Goal: Task Accomplishment & Management: Manage account settings

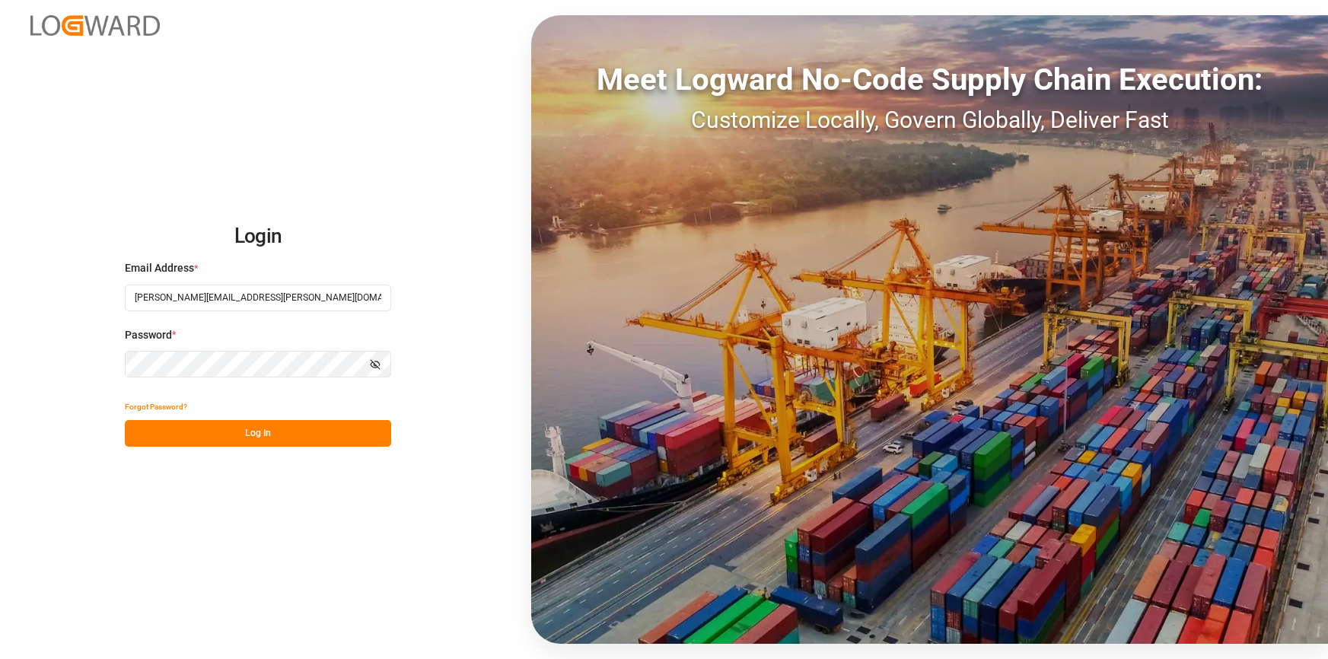
click at [242, 440] on button "Log In" at bounding box center [258, 433] width 266 height 27
click at [269, 428] on div "Forgot Password? Please wait" at bounding box center [258, 419] width 266 height 53
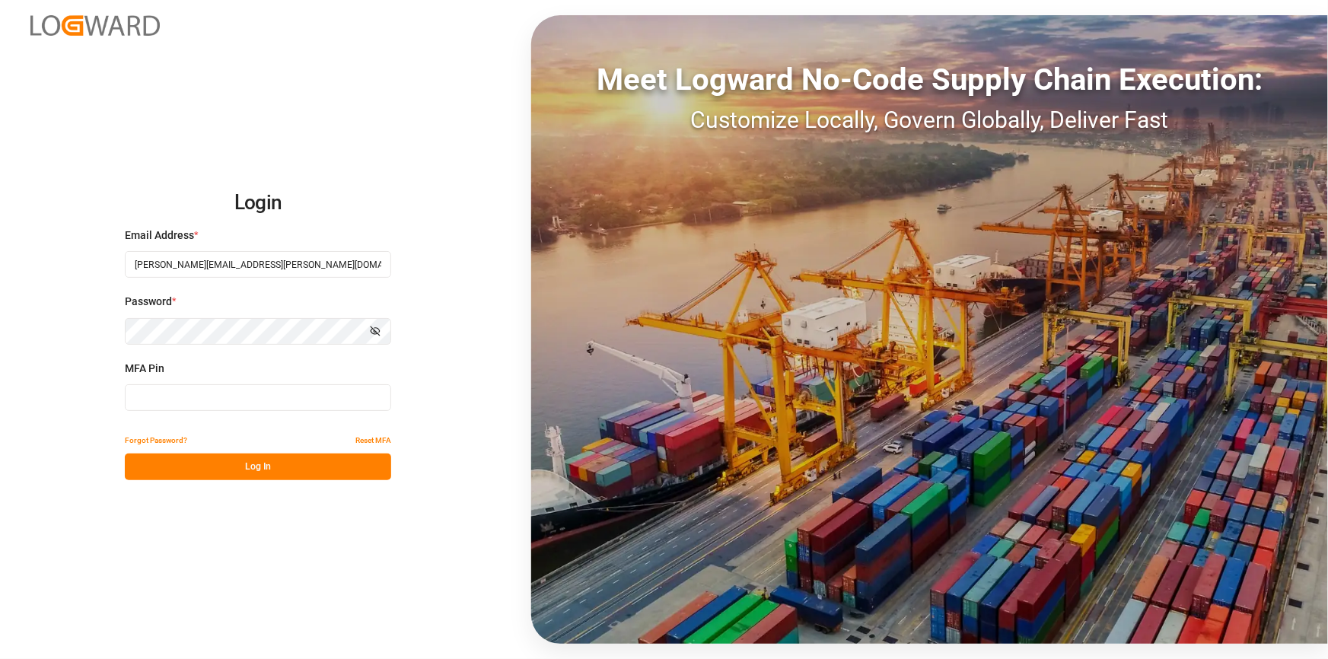
click at [225, 401] on input at bounding box center [258, 397] width 266 height 27
type input "962488"
click at [296, 479] on button "Log In" at bounding box center [258, 466] width 266 height 27
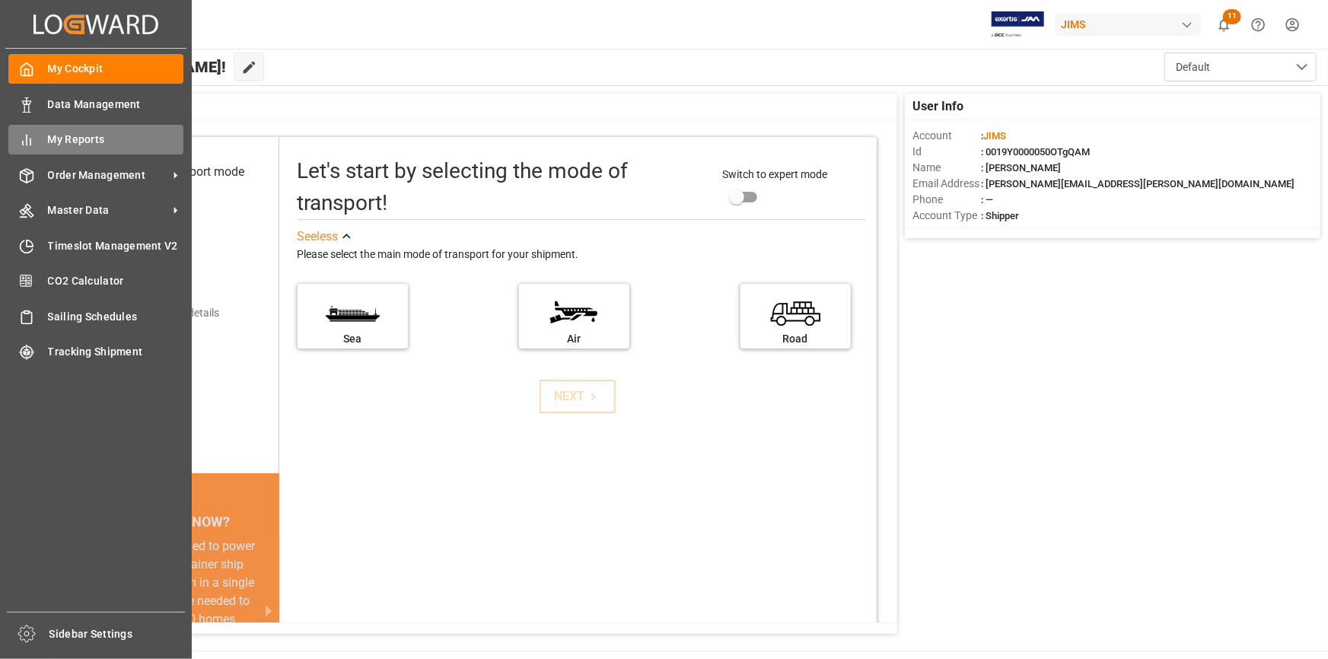
click at [61, 135] on span "My Reports" at bounding box center [116, 140] width 136 height 16
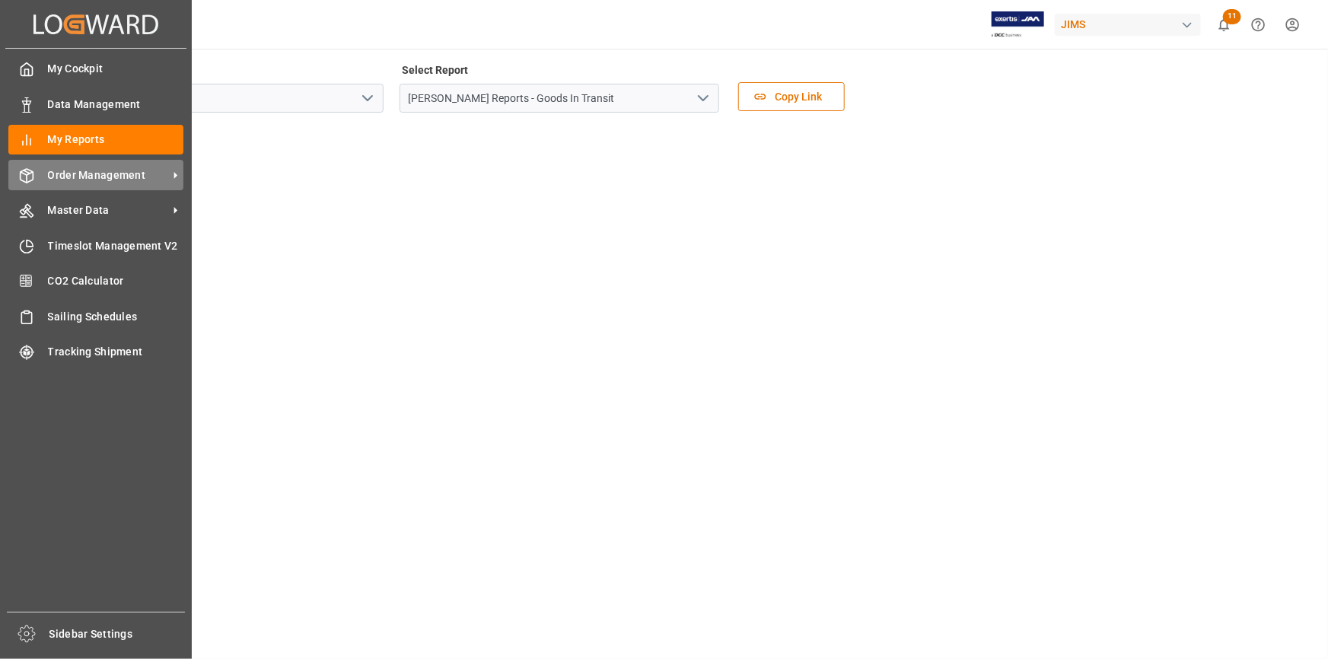
click at [74, 174] on span "Order Management" at bounding box center [108, 175] width 120 height 16
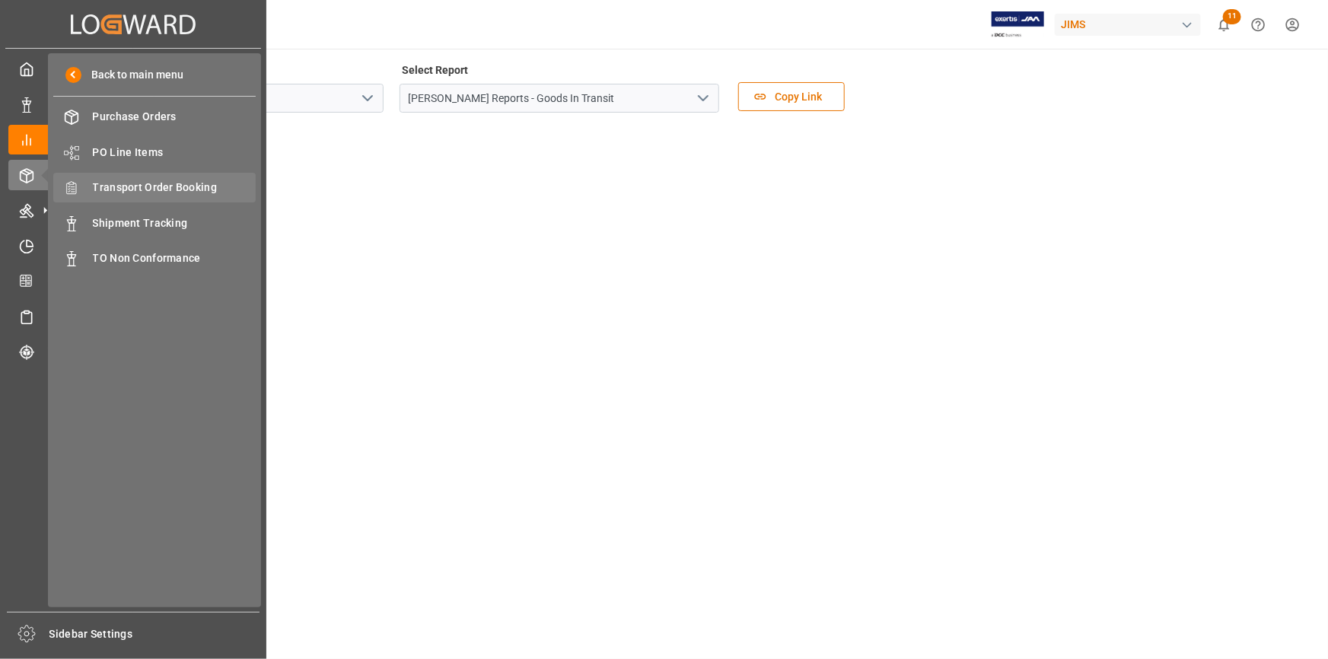
click at [157, 182] on span "Transport Order Booking" at bounding box center [175, 188] width 164 height 16
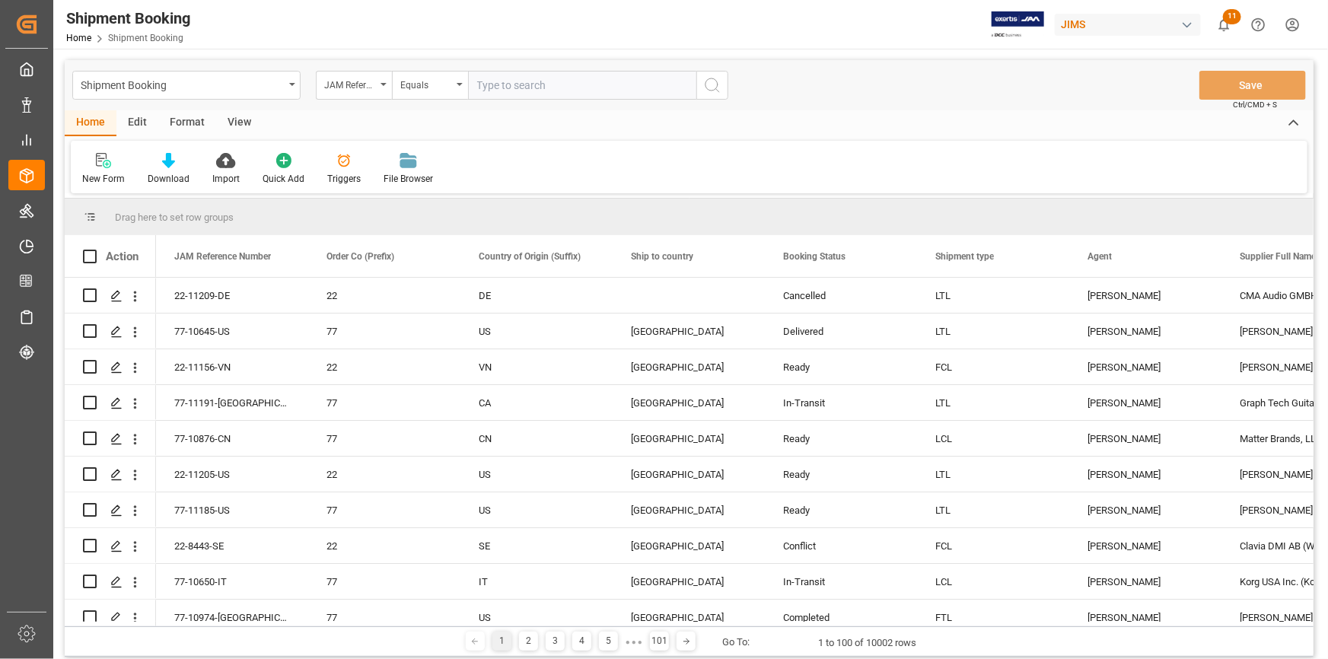
drag, startPoint x: 183, startPoint y: 626, endPoint x: 212, endPoint y: 626, distance: 29.7
click at [212, 626] on div "1 2 3 4 5 ● ● ● 101 Go To: 1 to 100 of 10002 rows" at bounding box center [689, 641] width 1249 height 30
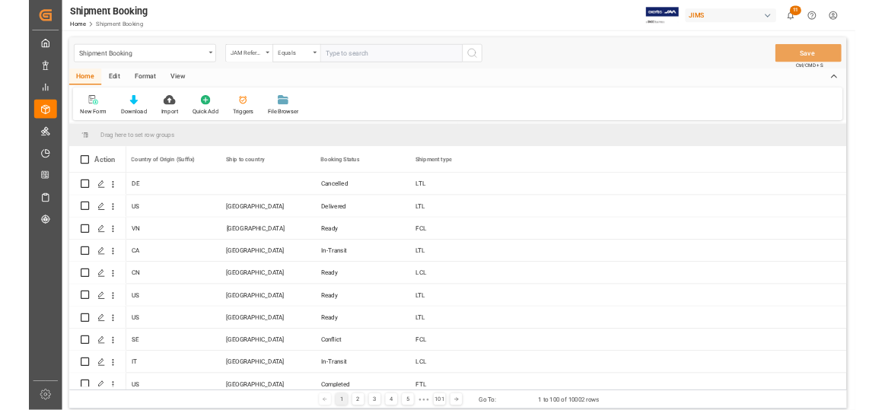
scroll to position [0, 313]
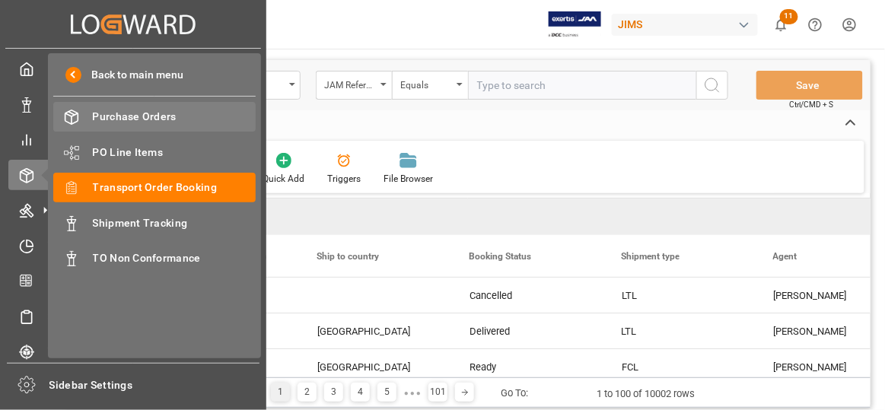
click at [153, 119] on span "Purchase Orders" at bounding box center [175, 117] width 164 height 16
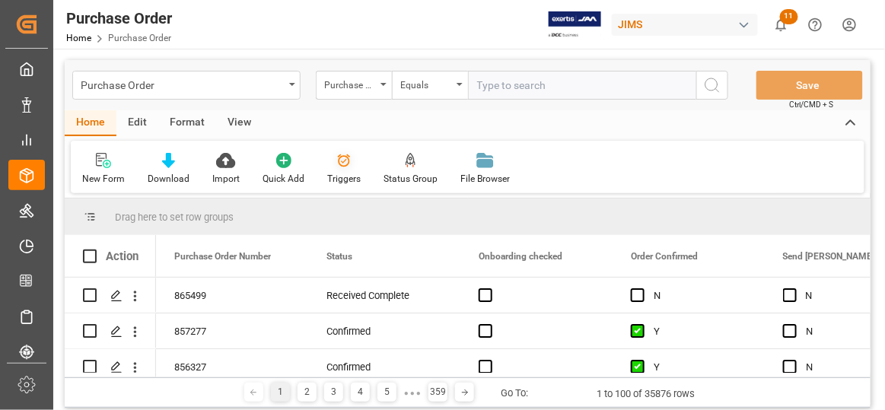
click at [336, 167] on icon at bounding box center [343, 160] width 15 height 15
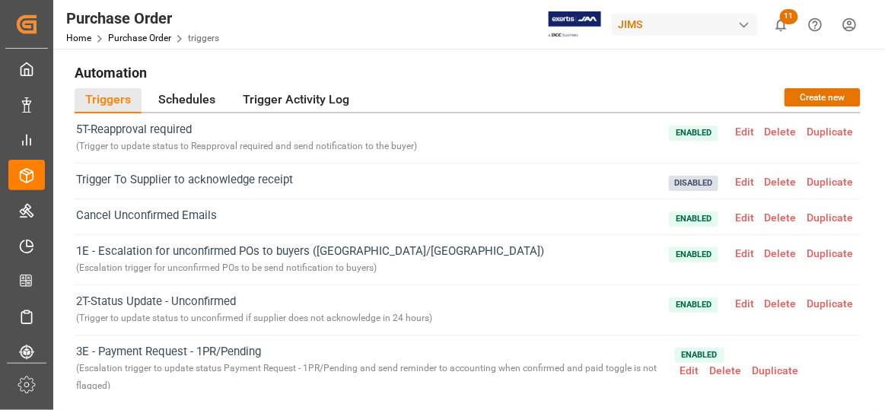
click at [676, 177] on span "Disabled" at bounding box center [693, 183] width 49 height 15
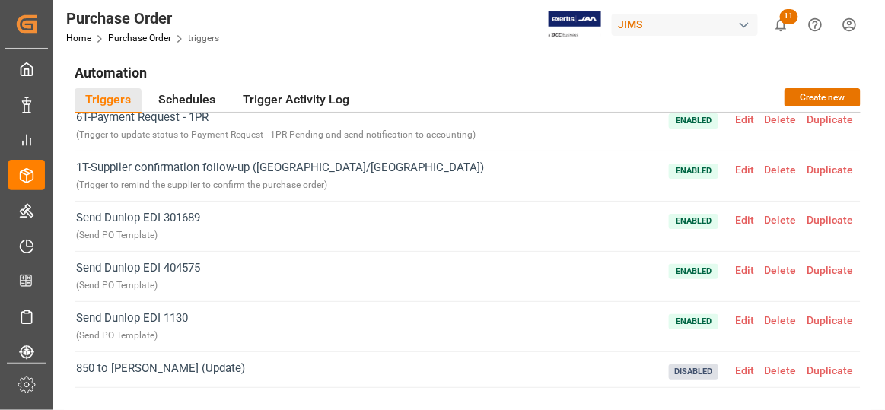
scroll to position [581, 0]
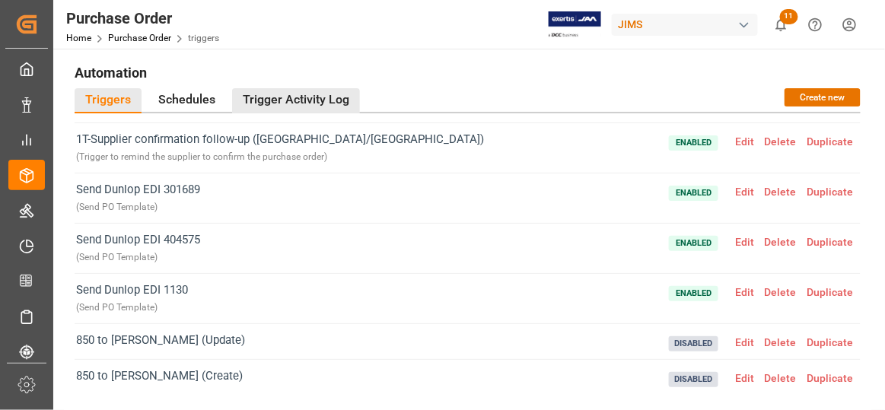
click at [294, 95] on div "Trigger Activity Log" at bounding box center [296, 100] width 128 height 25
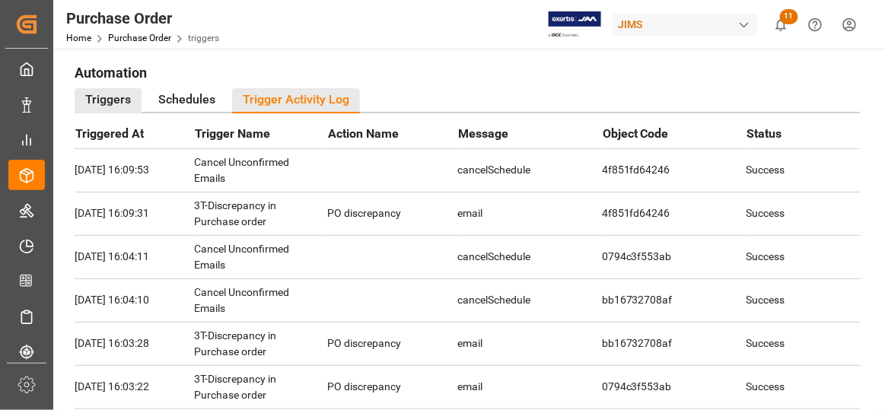
click at [123, 95] on div "Triggers" at bounding box center [108, 100] width 67 height 25
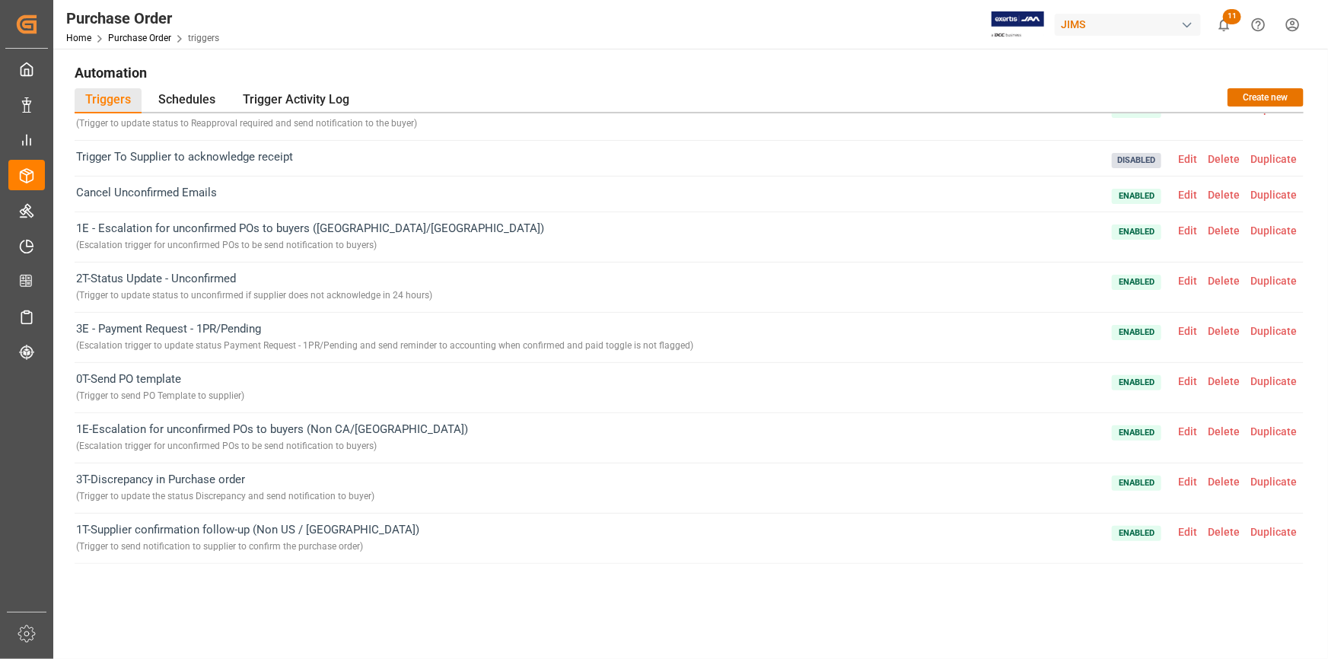
scroll to position [0, 0]
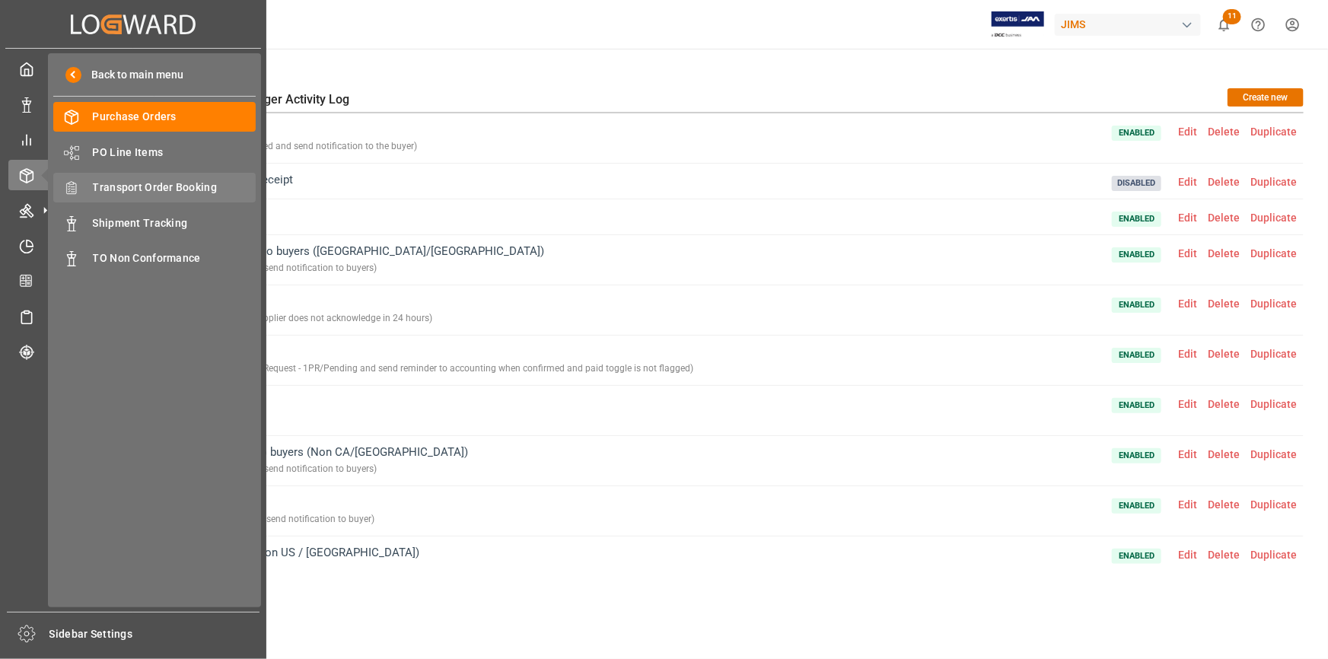
click at [164, 193] on span "Transport Order Booking" at bounding box center [175, 188] width 164 height 16
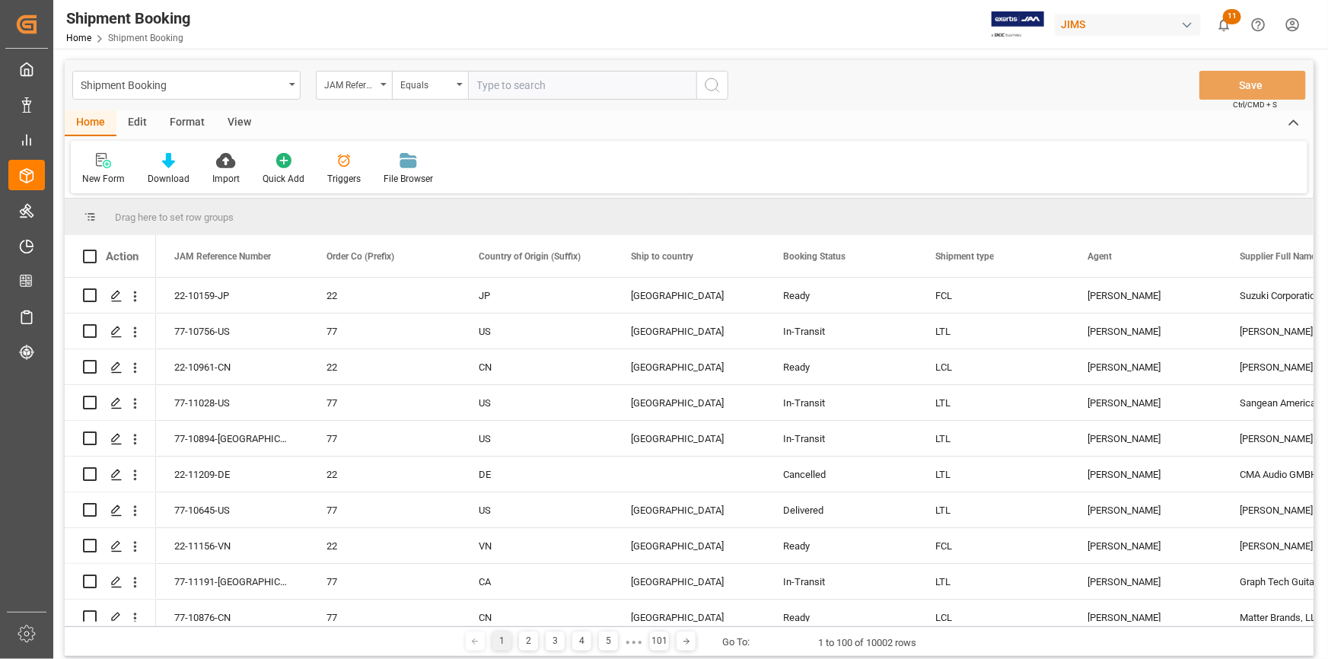
click at [588, 85] on input "text" at bounding box center [582, 85] width 228 height 29
type input "77-4369-[GEOGRAPHIC_DATA]"
click at [708, 92] on icon "search button" at bounding box center [712, 85] width 18 height 18
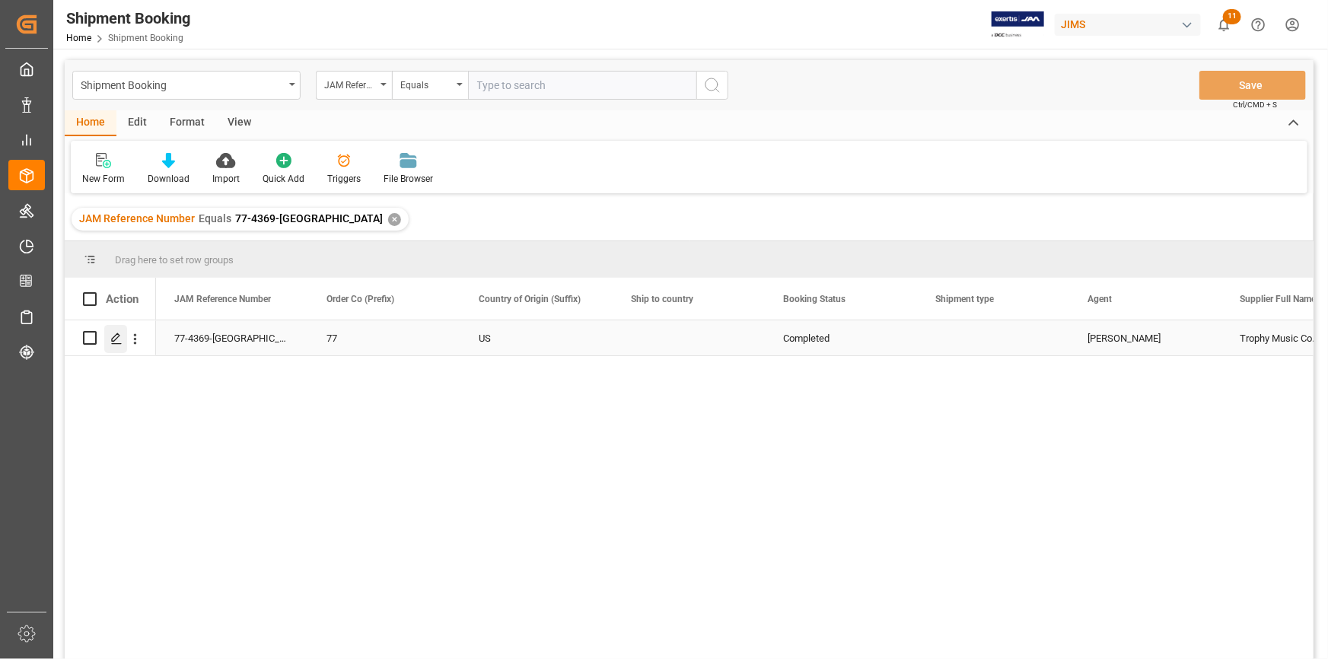
click at [112, 339] on polygon "Press SPACE to select this row." at bounding box center [116, 337] width 8 height 8
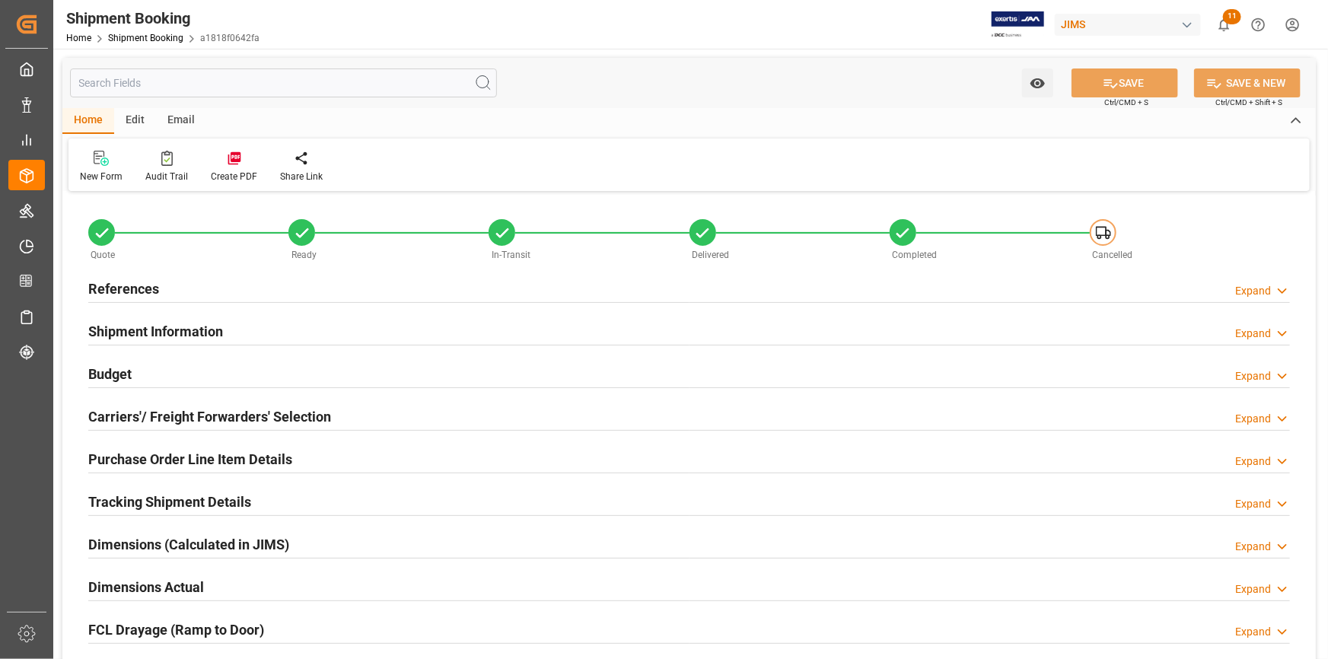
type input "161.6116"
type input "165.2534"
type input "187"
type input "2401.106"
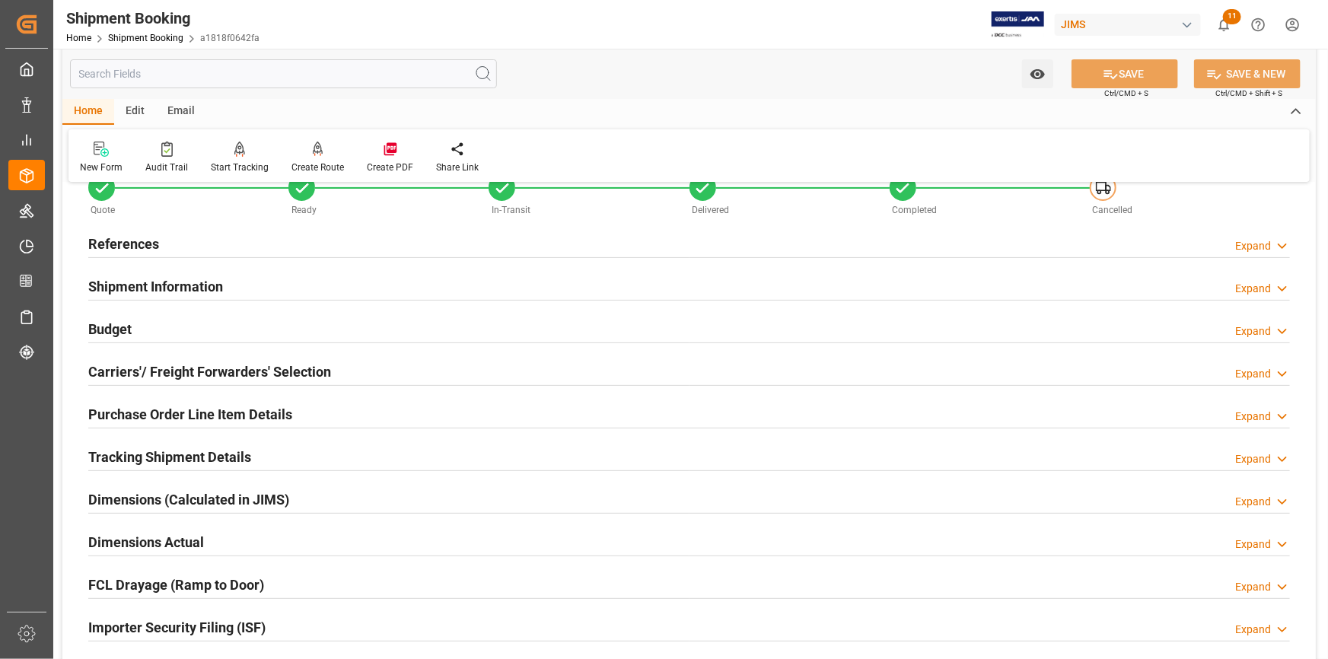
scroll to position [68, 0]
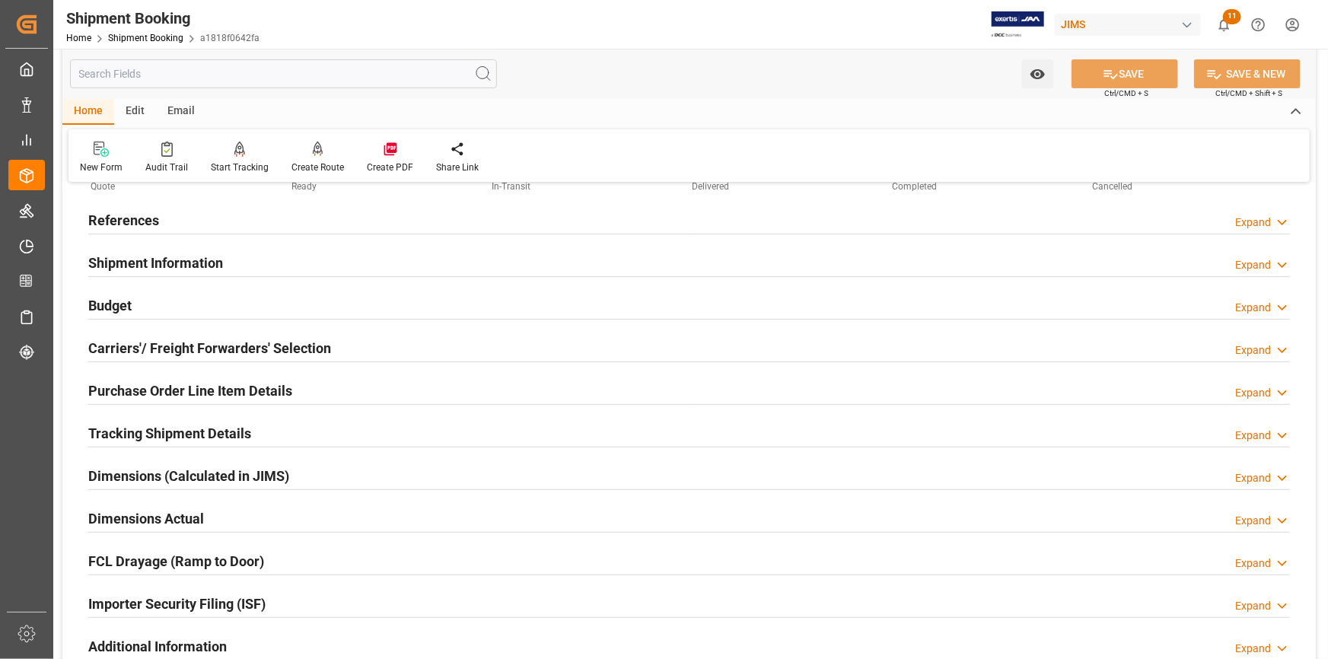
click at [113, 301] on h2 "Budget" at bounding box center [109, 305] width 43 height 21
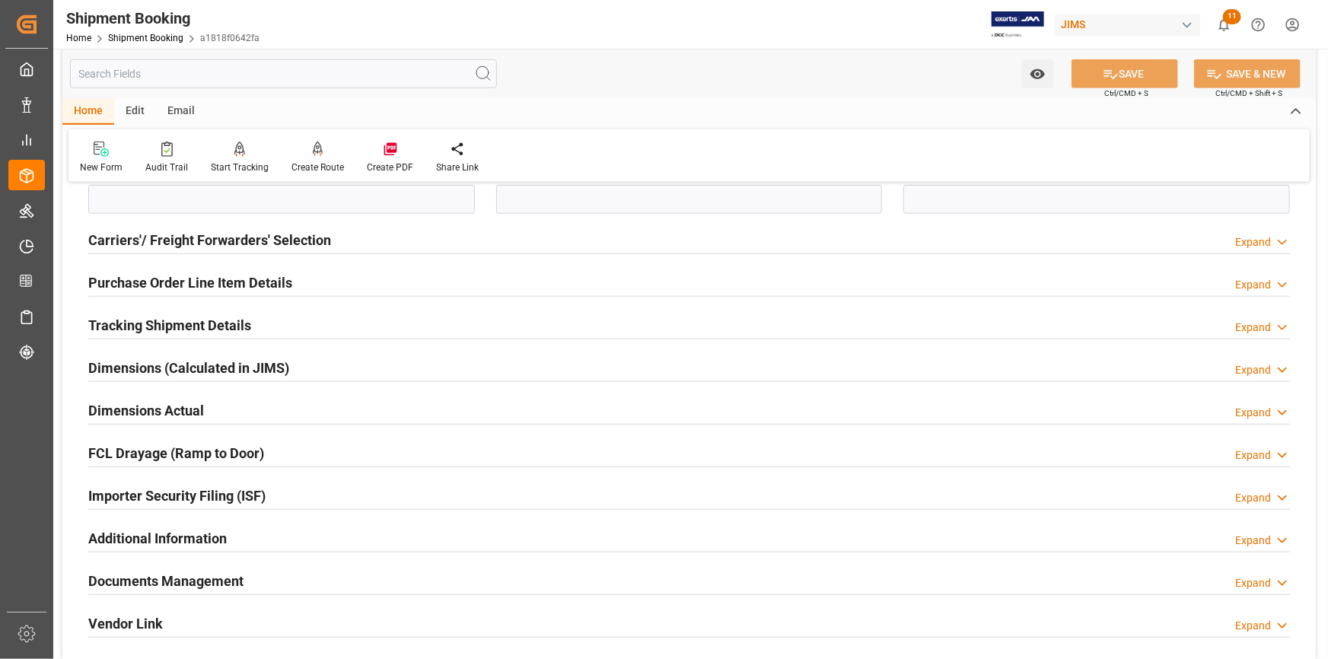
scroll to position [553, 0]
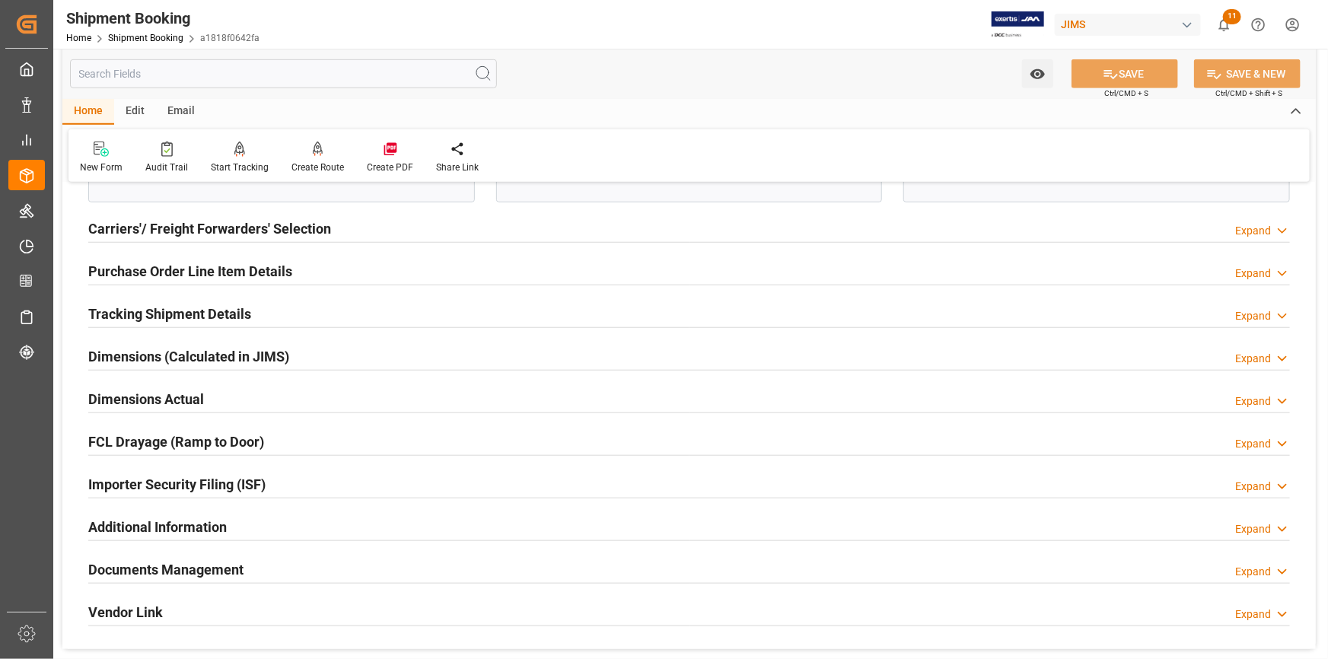
click at [122, 317] on h2 "Tracking Shipment Details" at bounding box center [169, 314] width 163 height 21
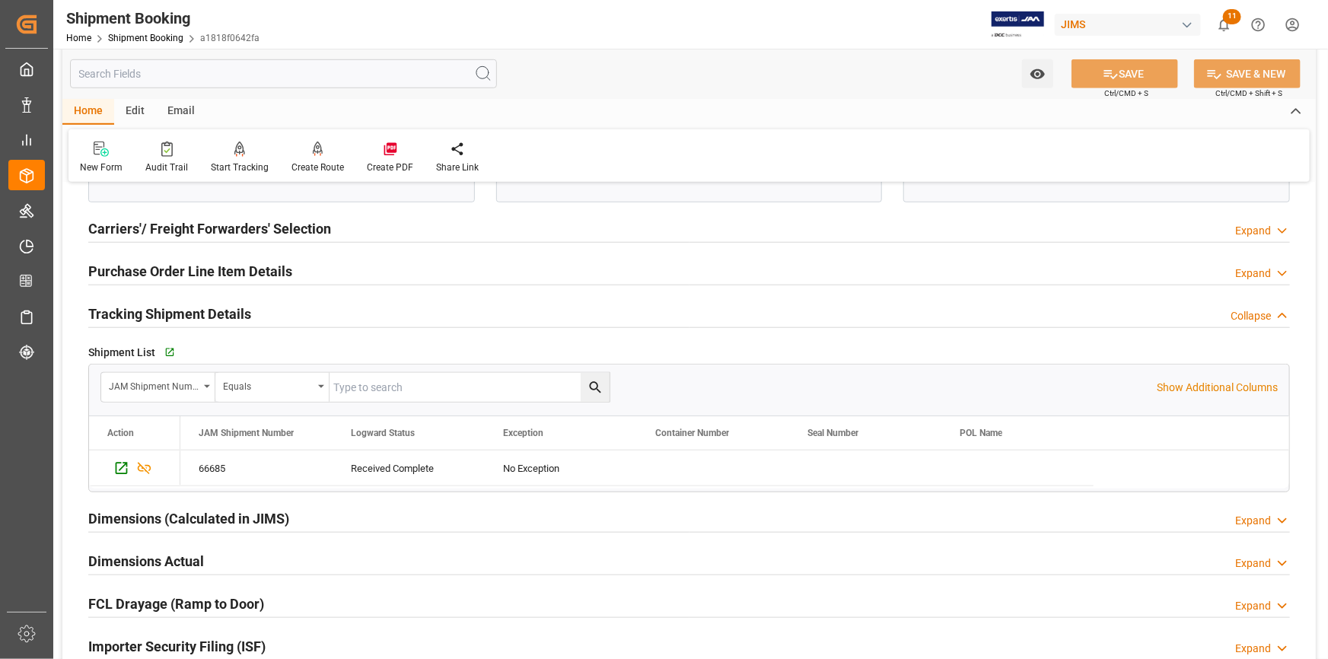
click at [212, 274] on h2 "Purchase Order Line Item Details" at bounding box center [190, 271] width 204 height 21
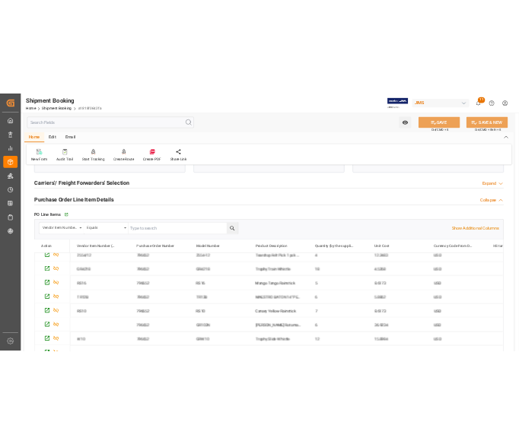
scroll to position [44, 0]
